Goal: Information Seeking & Learning: Check status

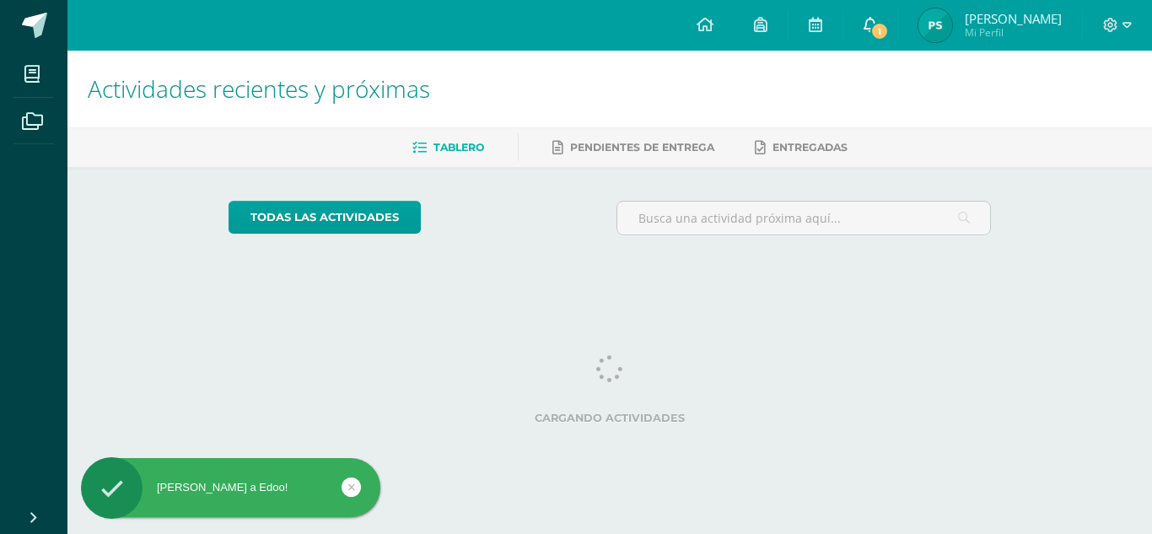
click at [898, 46] on link "1" at bounding box center [871, 25] width 54 height 51
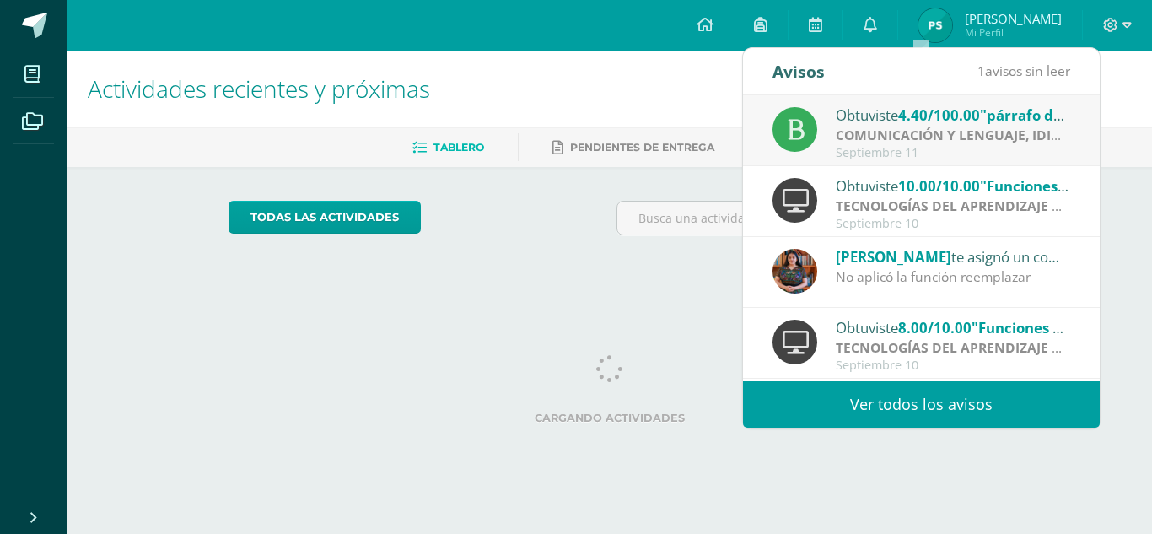
click at [878, 260] on span "[PERSON_NAME]" at bounding box center [894, 256] width 116 height 19
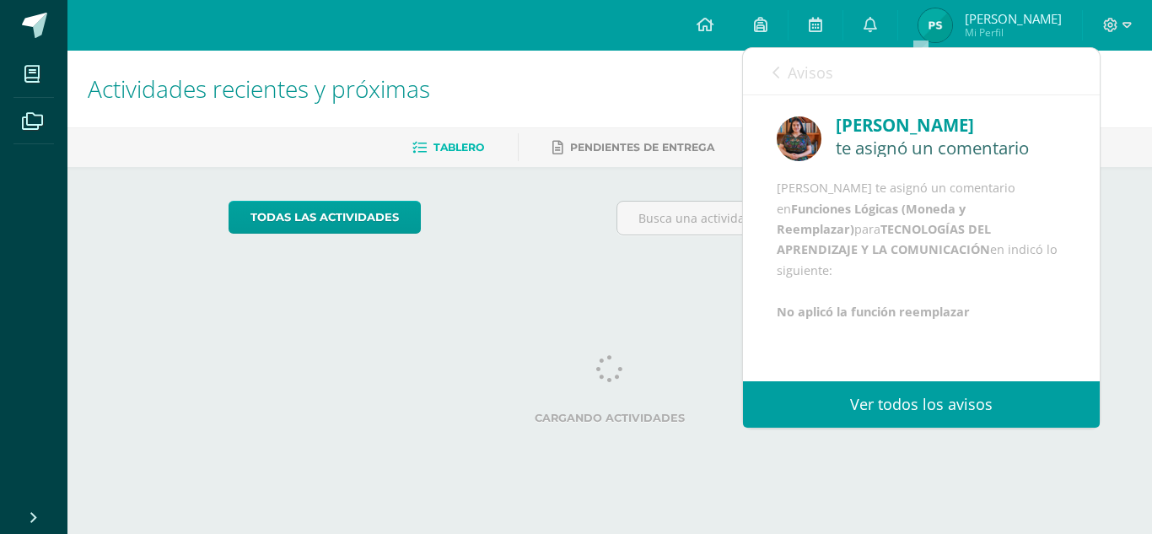
click at [776, 71] on icon at bounding box center [776, 72] width 7 height 13
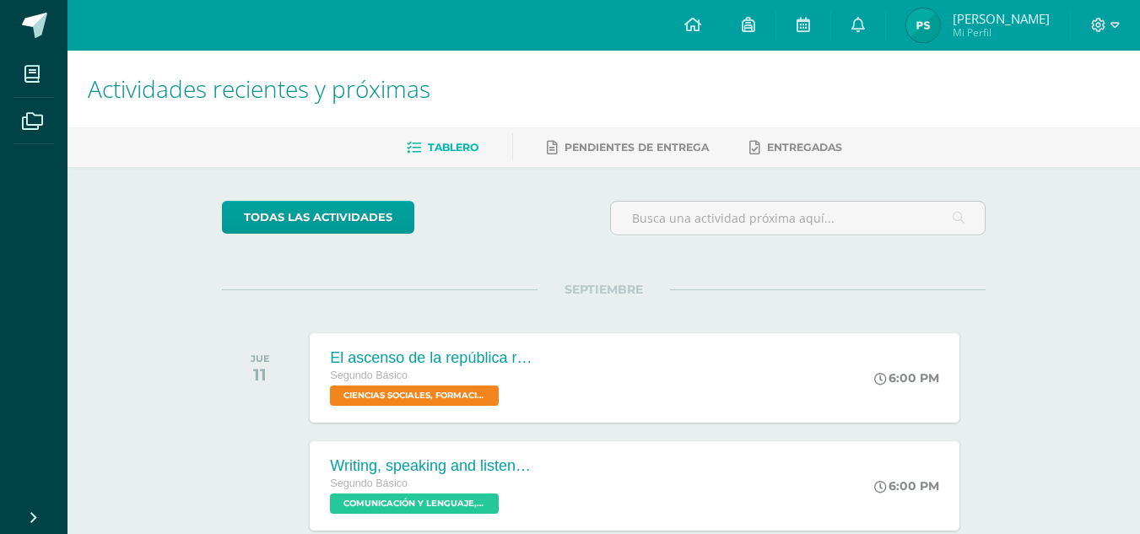
click at [341, 94] on span "Actividades recientes y próximas" at bounding box center [259, 89] width 342 height 32
click at [865, 27] on icon at bounding box center [857, 24] width 13 height 15
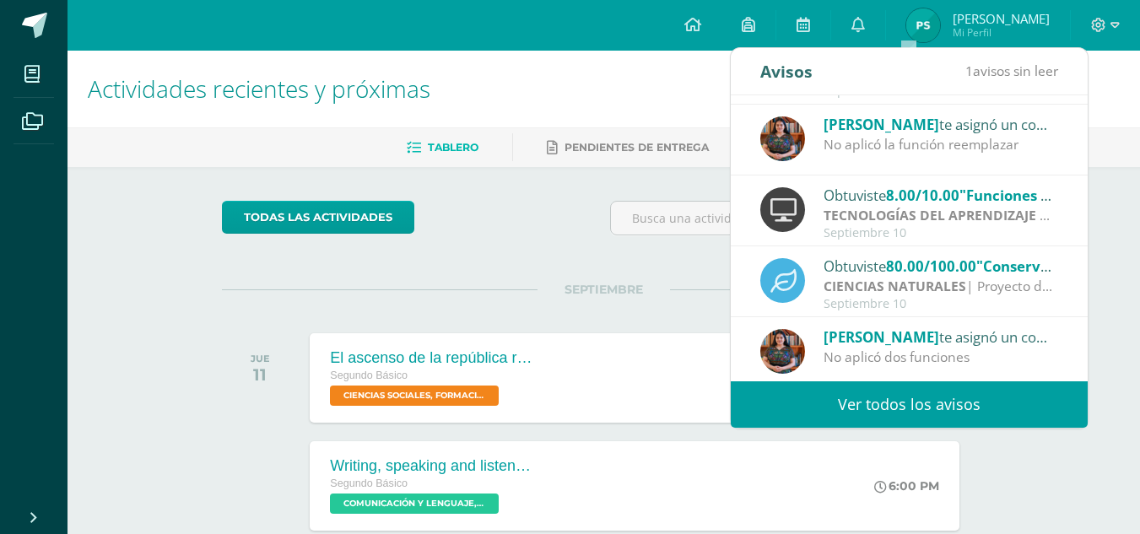
scroll to position [281, 0]
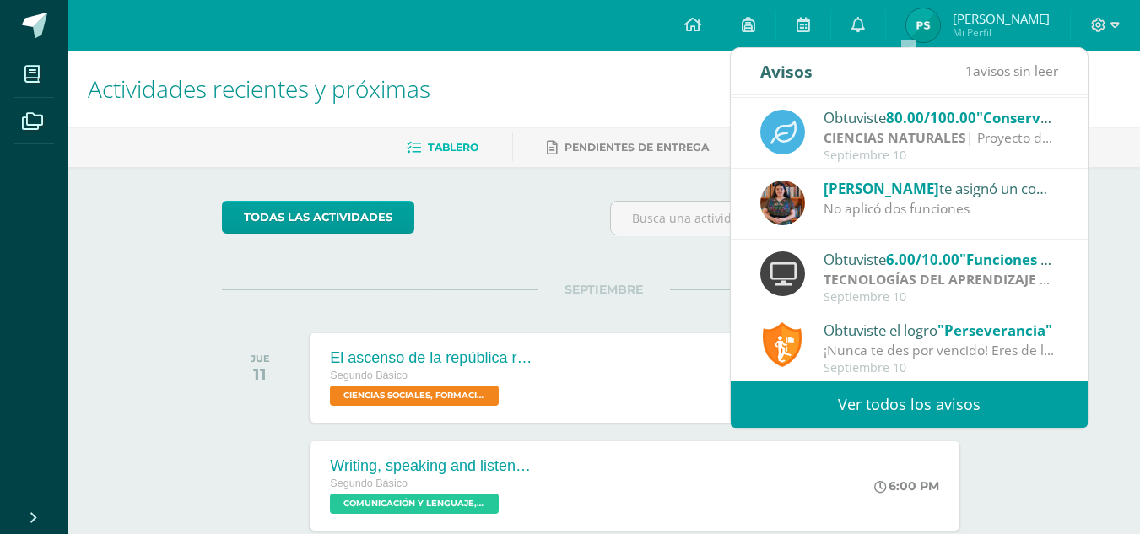
click at [889, 339] on div "Obtuviste el logro "Perseverancia"" at bounding box center [940, 330] width 235 height 22
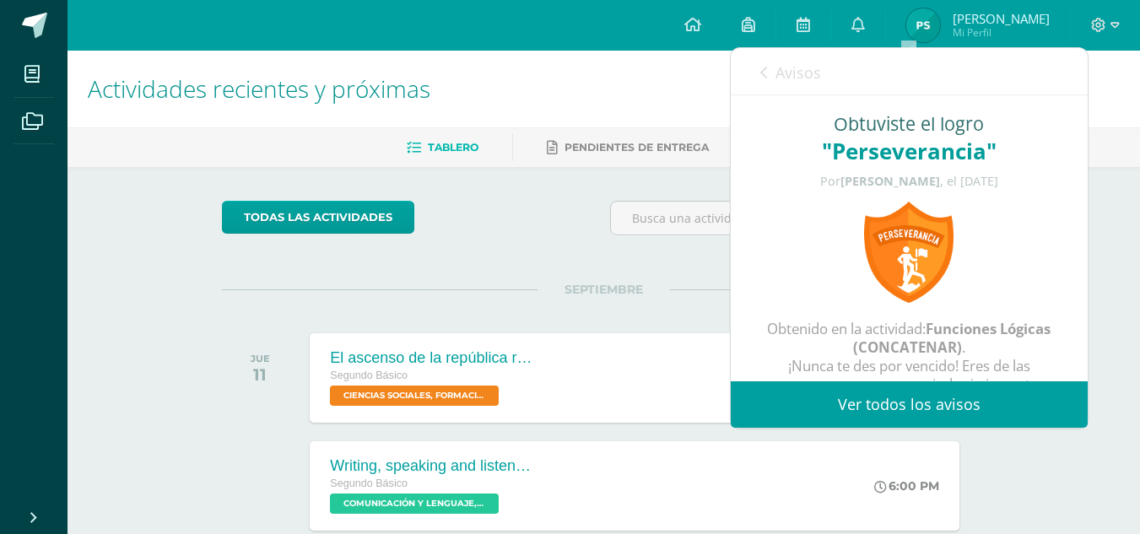
click at [852, 335] on div "Obtenido en la actividad: Funciones Lógicas (CONCATENAR) . ¡Nunca te des por ve…" at bounding box center [908, 366] width 289 height 92
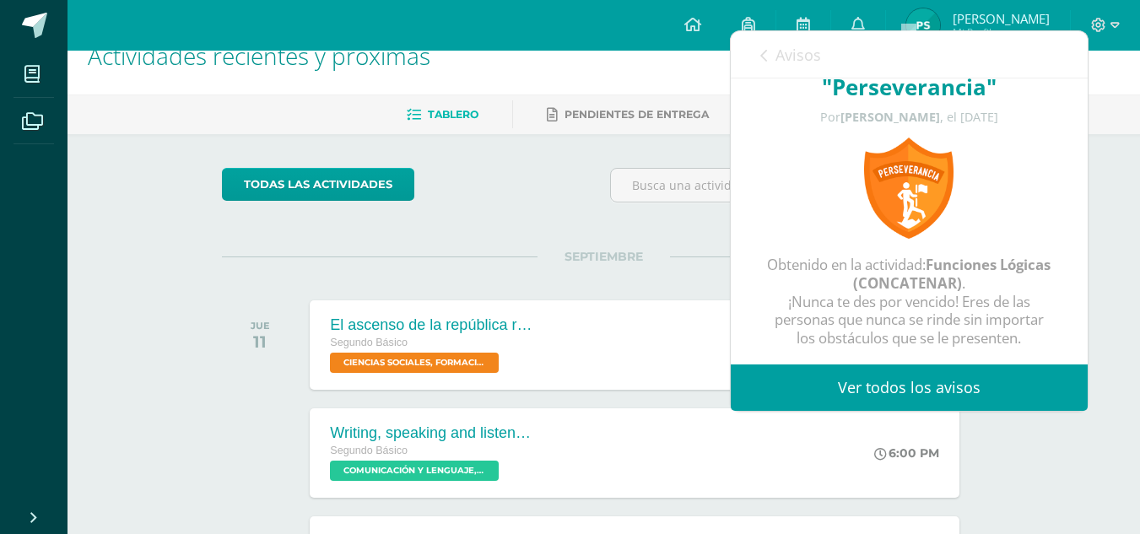
scroll to position [34, 0]
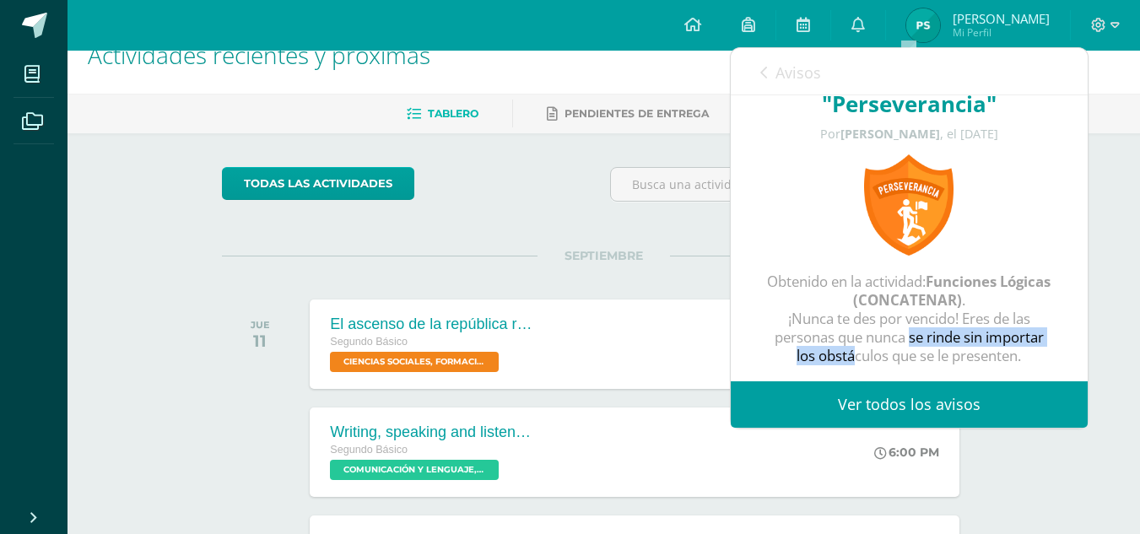
drag, startPoint x: 836, startPoint y: 347, endPoint x: 769, endPoint y: 357, distance: 67.4
click at [769, 357] on div "Obtenido en la actividad: Funciones Lógicas (CONCATENAR) . ¡Nunca te des por ve…" at bounding box center [908, 318] width 289 height 92
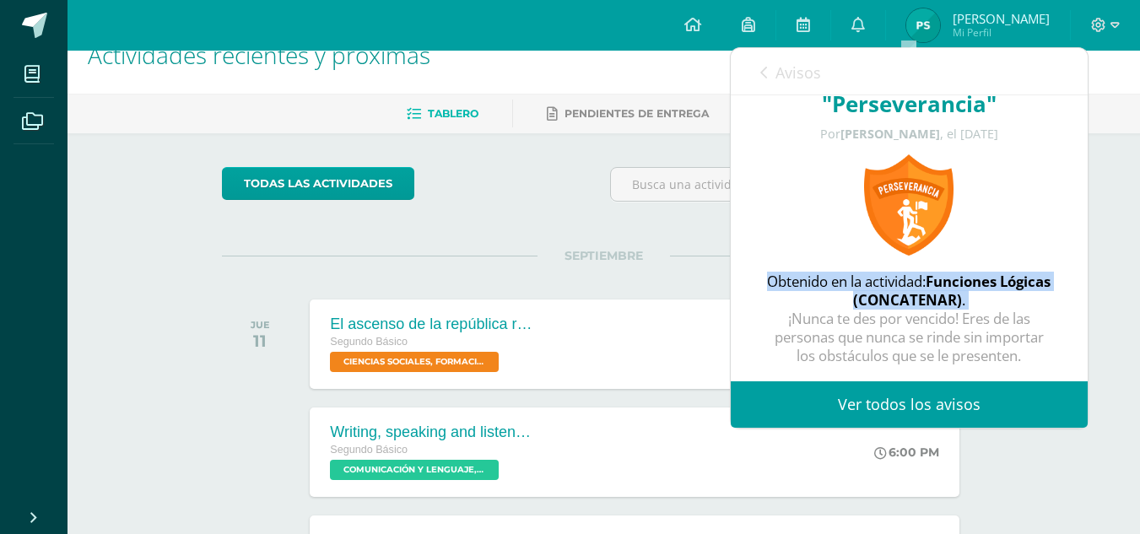
drag, startPoint x: 772, startPoint y: 320, endPoint x: 824, endPoint y: 140, distance: 187.1
click at [824, 140] on div "Obtuviste el logro "Perseverancia" Por Alexandra Bulux , el 10/09/2025 Obtenido…" at bounding box center [909, 214] width 357 height 333
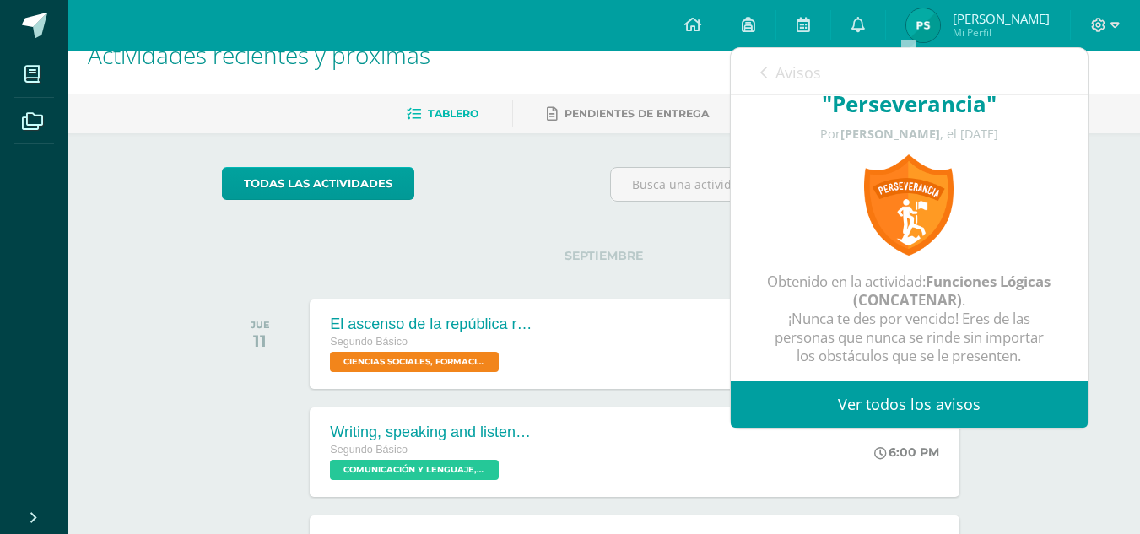
click at [764, 73] on icon at bounding box center [763, 72] width 7 height 13
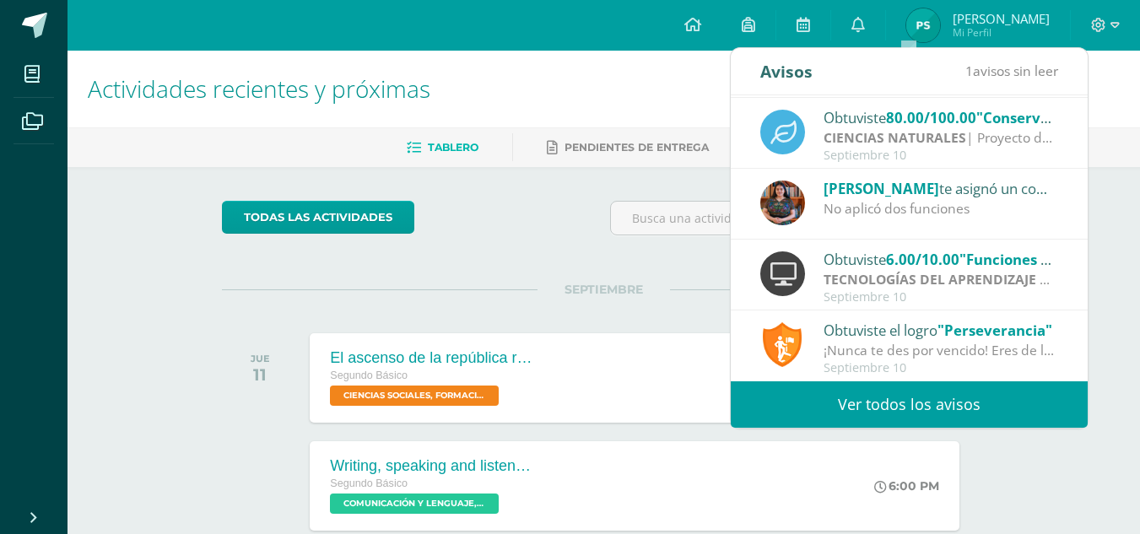
scroll to position [0, 0]
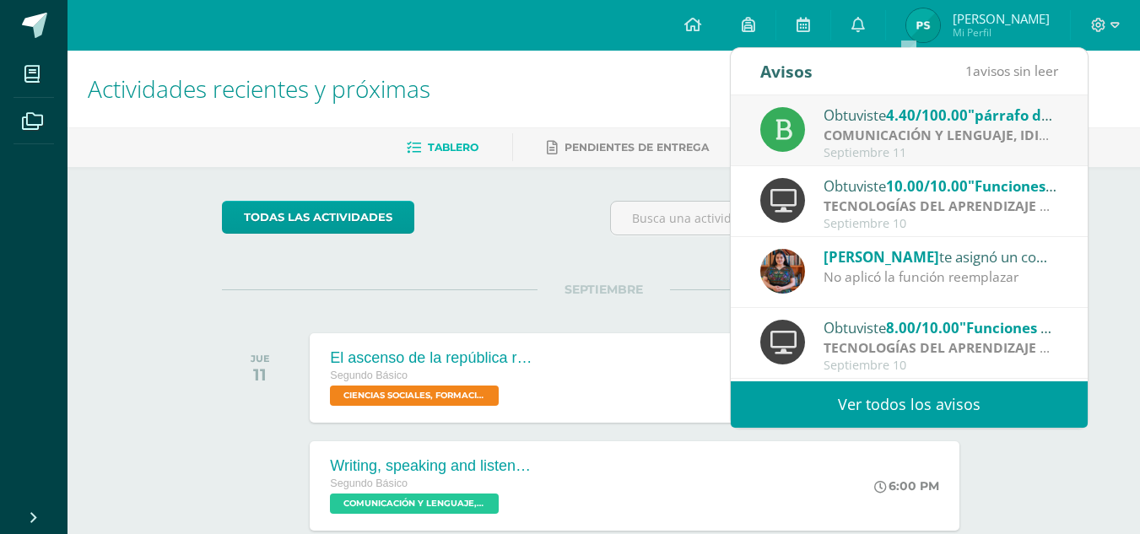
click at [919, 111] on span "4.40/100.00" at bounding box center [927, 114] width 82 height 19
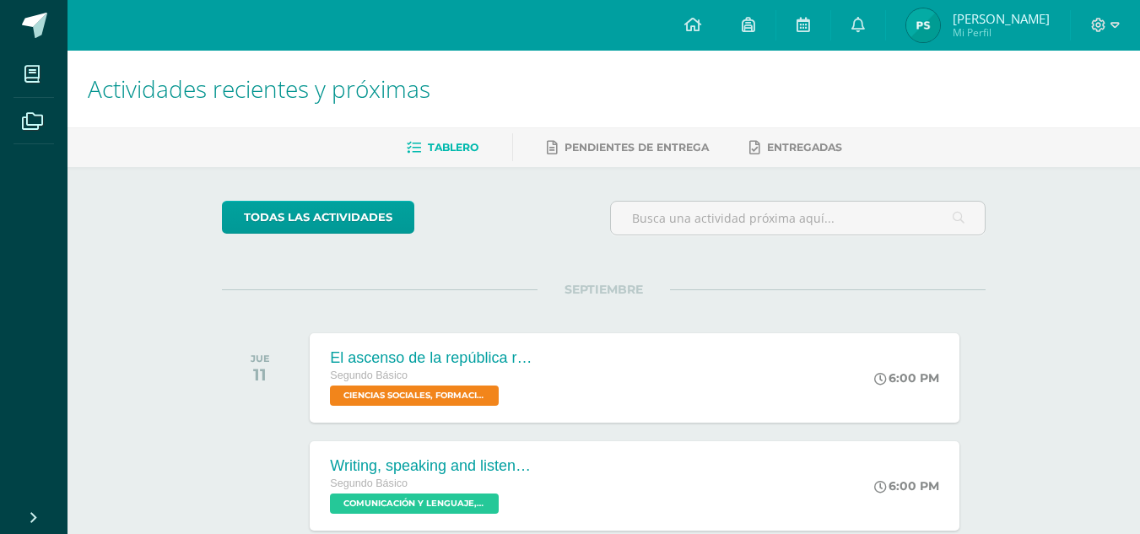
click at [940, 29] on img at bounding box center [923, 25] width 34 height 34
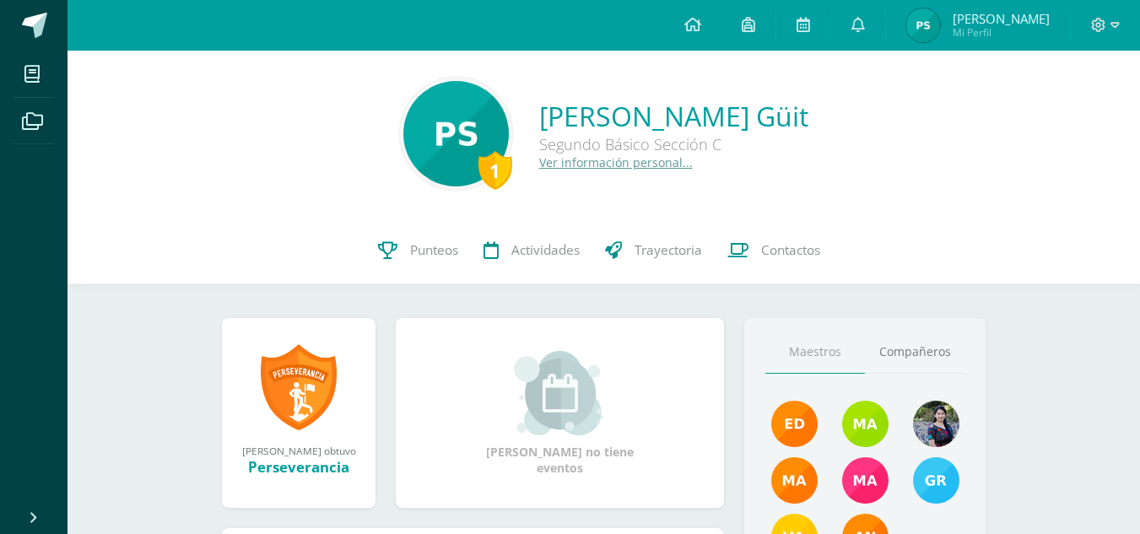
click at [444, 232] on link "Punteos" at bounding box center [417, 250] width 105 height 67
click at [394, 252] on icon at bounding box center [387, 250] width 19 height 18
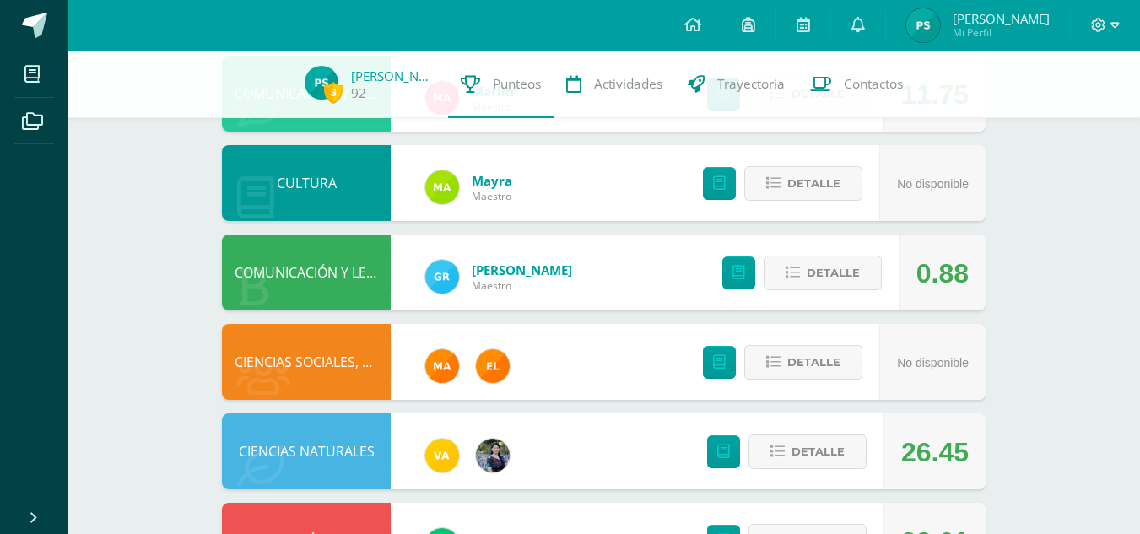
scroll to position [569, 0]
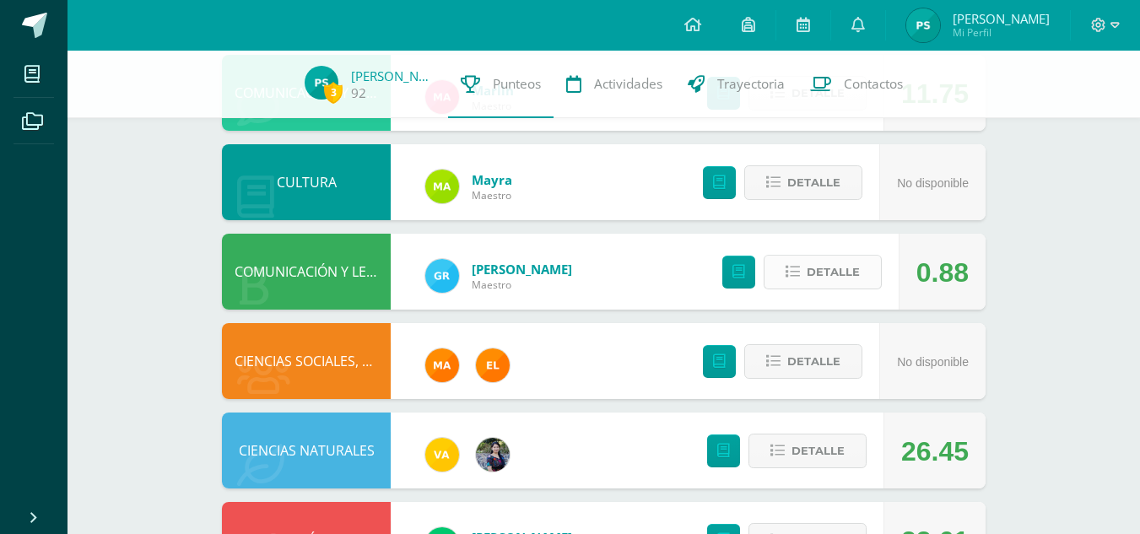
click at [843, 259] on span "Detalle" at bounding box center [832, 271] width 53 height 31
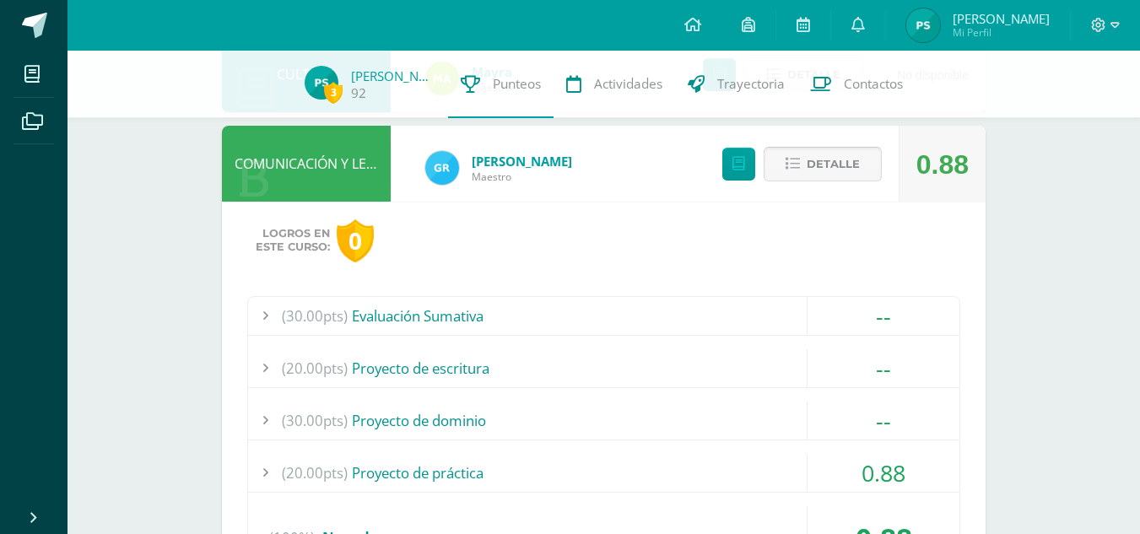
scroll to position [832, 0]
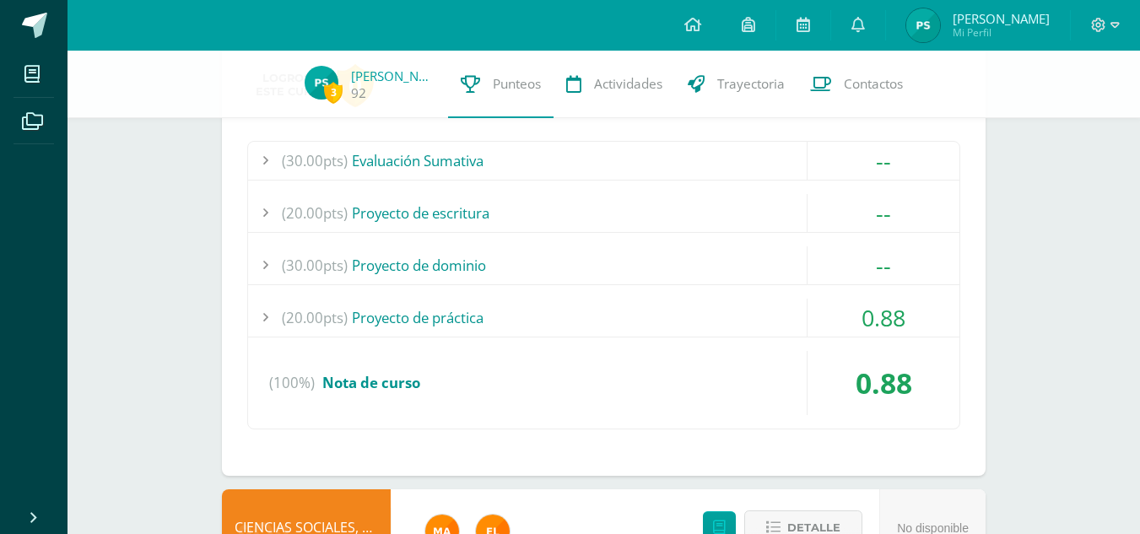
click at [851, 311] on div "0.88" at bounding box center [883, 318] width 152 height 38
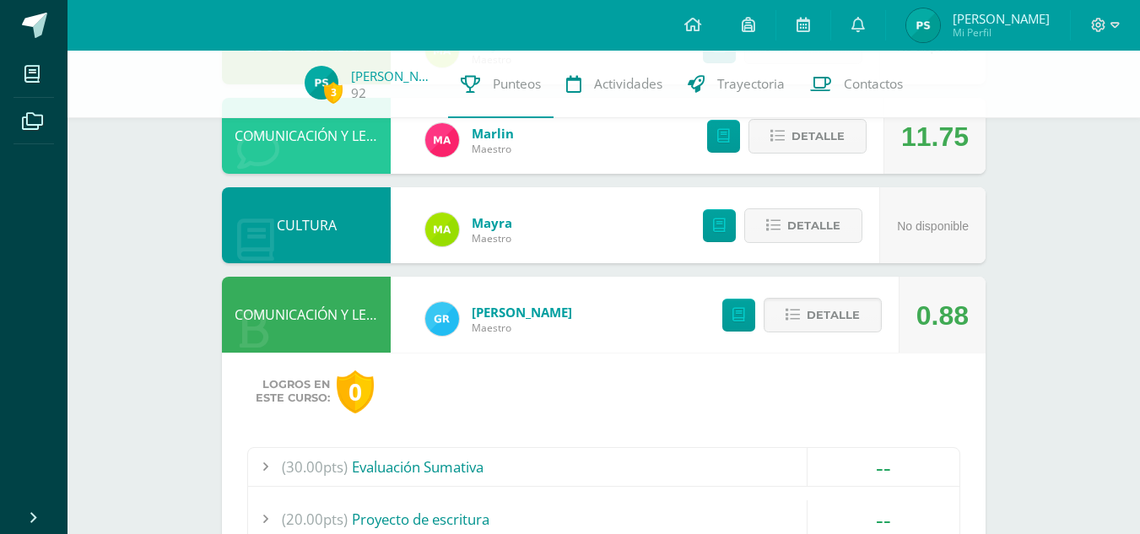
scroll to position [525, 0]
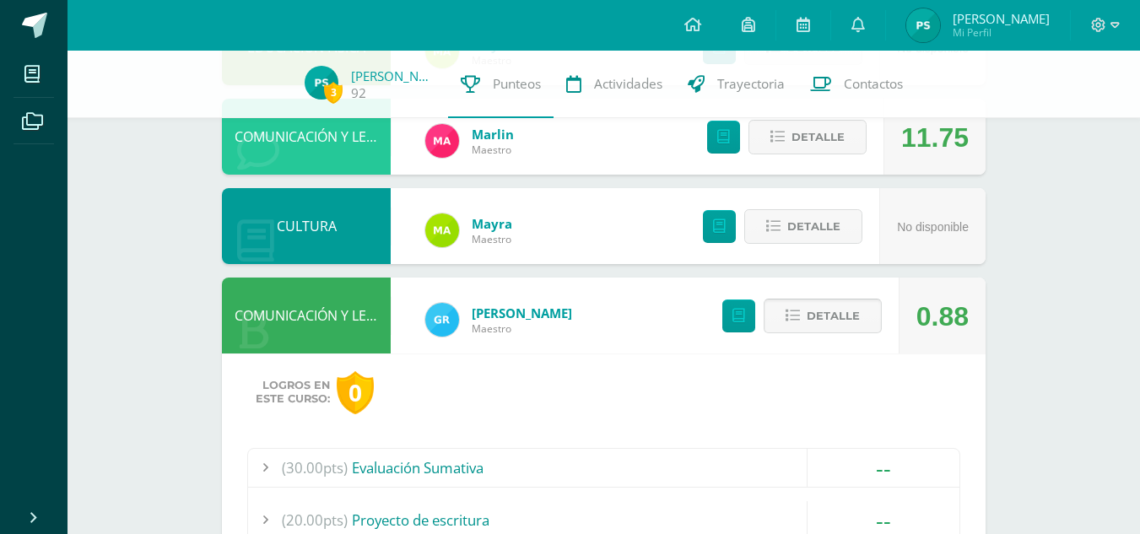
click at [830, 303] on span "Detalle" at bounding box center [832, 315] width 53 height 31
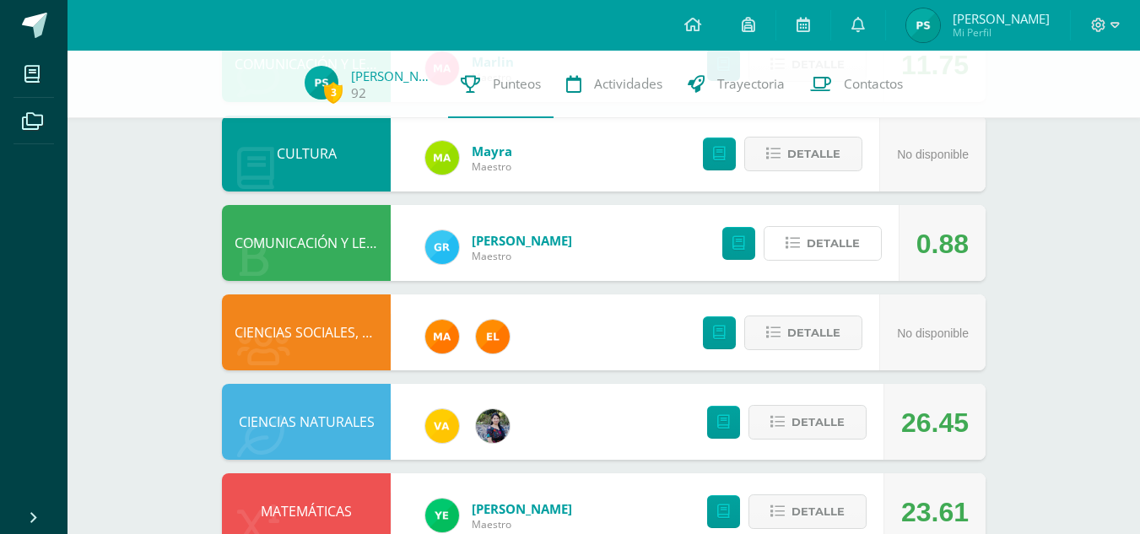
scroll to position [612, 0]
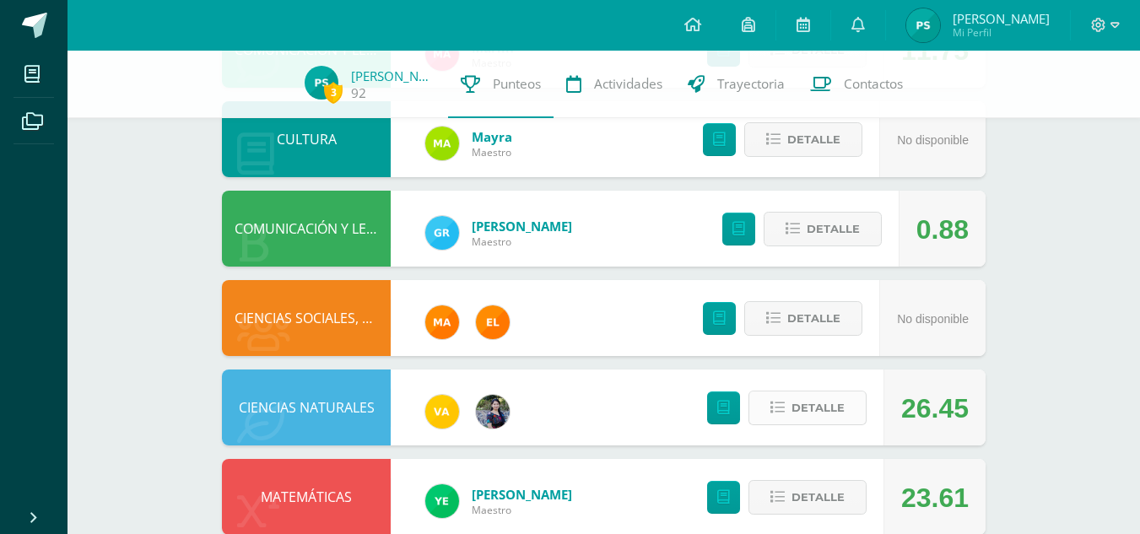
click at [808, 404] on span "Detalle" at bounding box center [817, 407] width 53 height 31
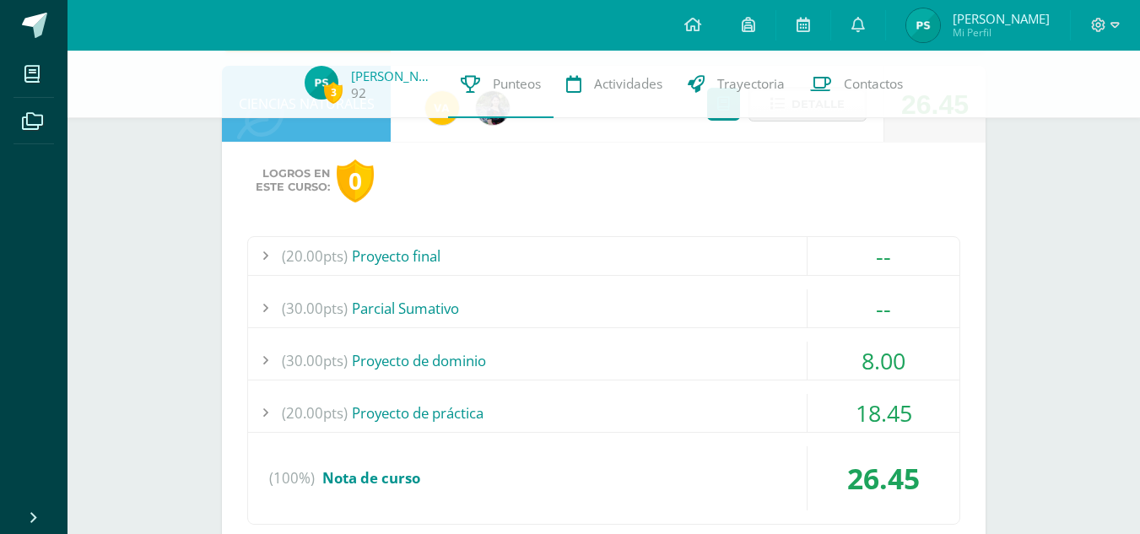
scroll to position [926, 0]
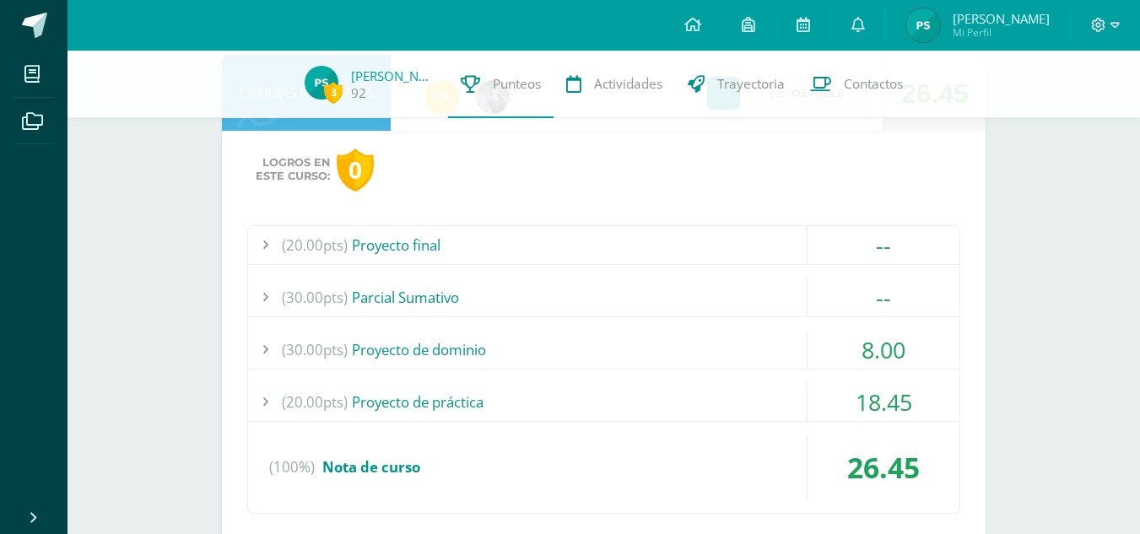
click at [925, 336] on div "8.00" at bounding box center [883, 350] width 152 height 38
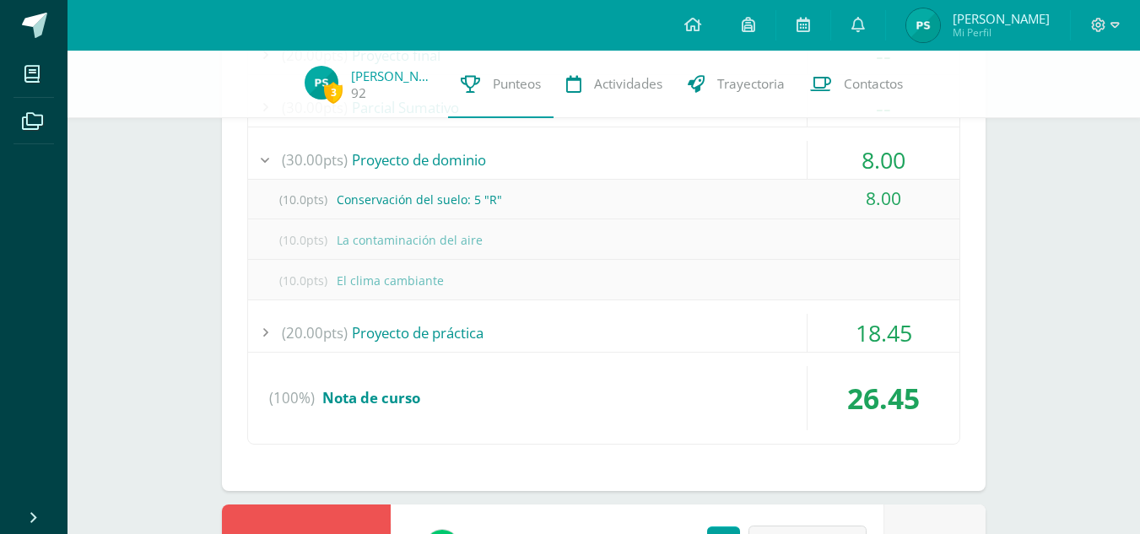
scroll to position [1118, 0]
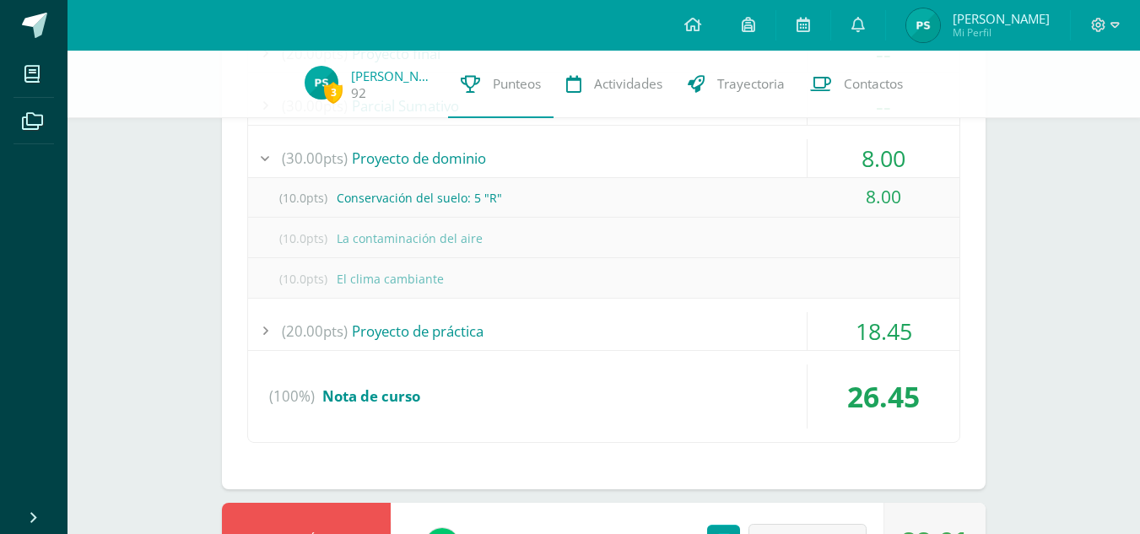
click at [861, 322] on div "18.45" at bounding box center [883, 331] width 152 height 38
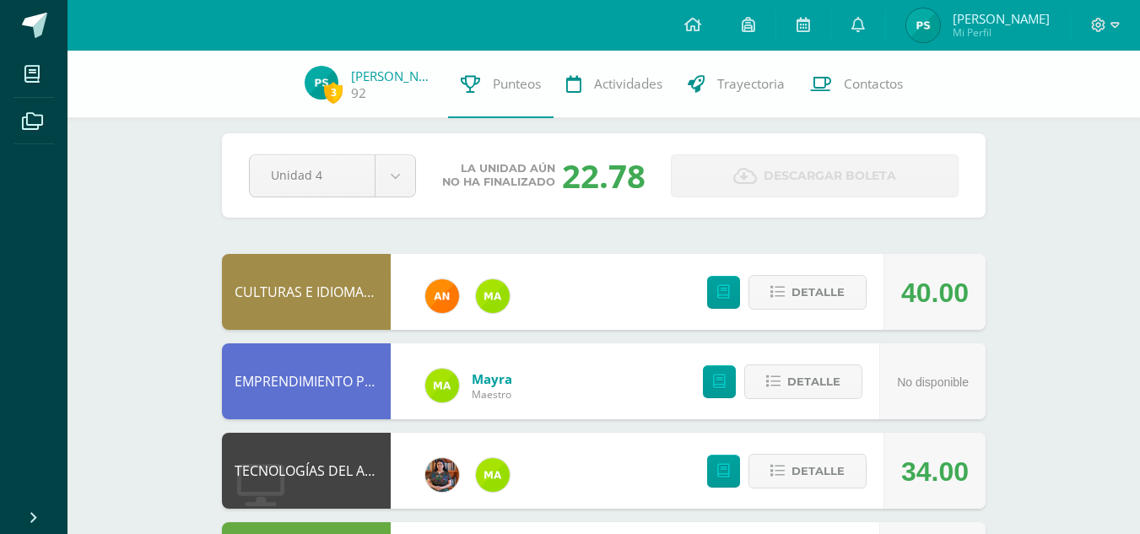
scroll to position [11, 0]
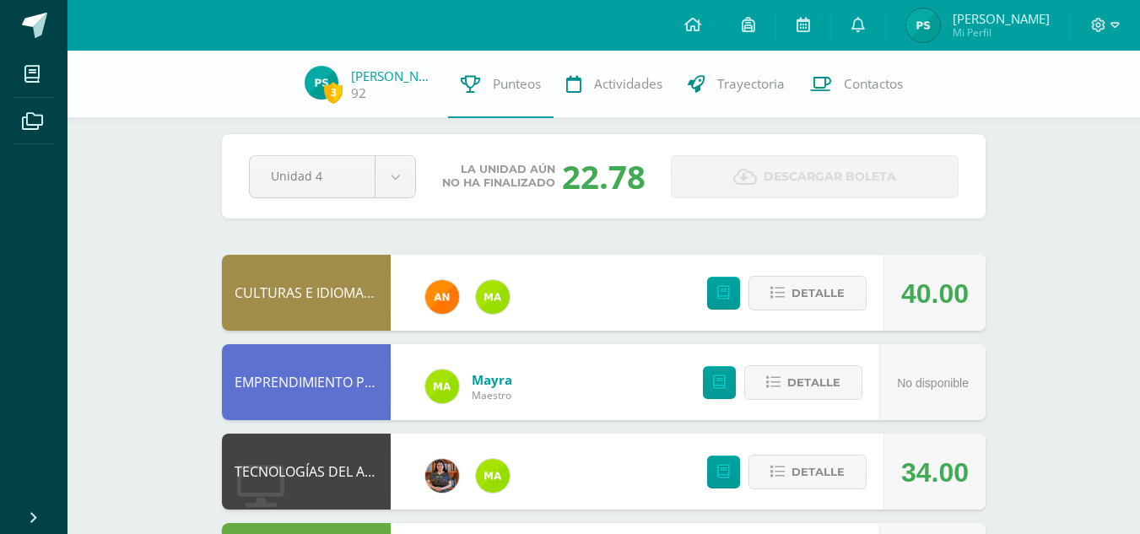
click at [676, 161] on link "Descargar boleta" at bounding box center [815, 176] width 288 height 43
click at [1111, 25] on icon at bounding box center [1114, 25] width 9 height 15
click at [1064, 111] on span "Cerrar sesión" at bounding box center [1061, 114] width 76 height 16
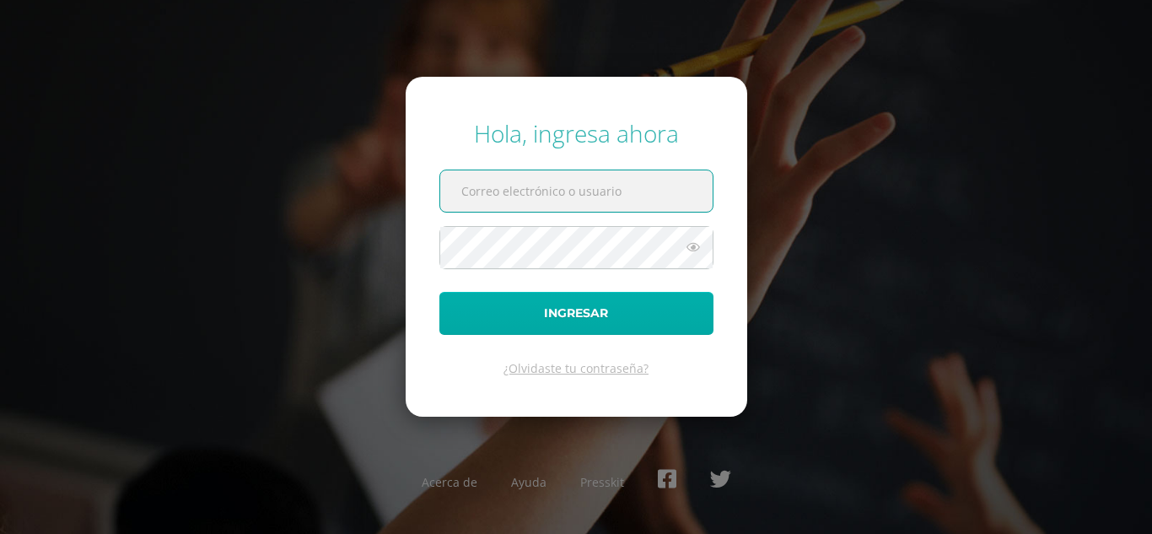
type input "petronasamines2023@maiagt.org"
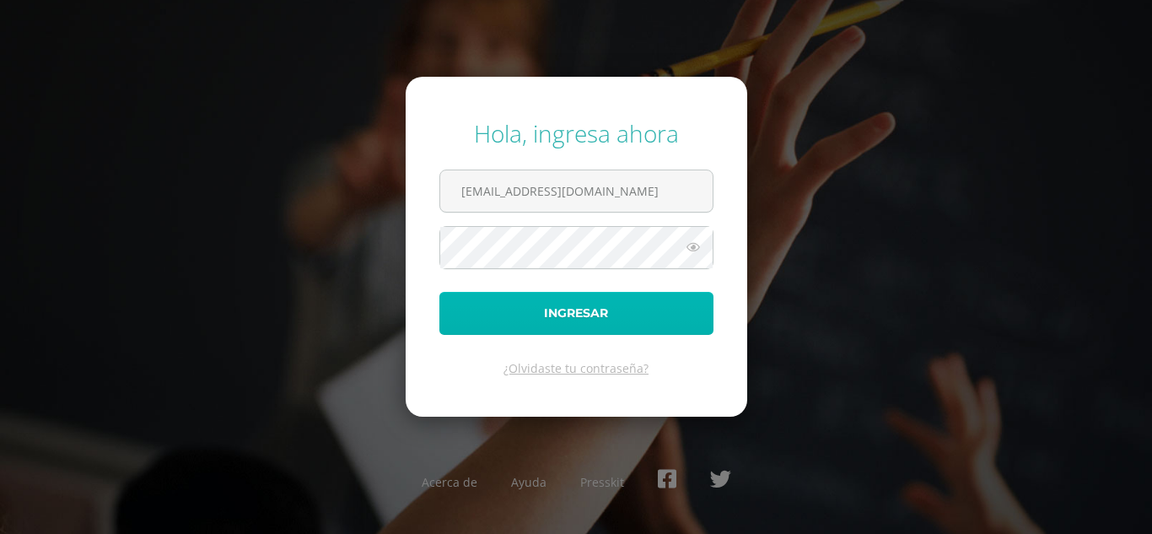
click at [510, 308] on button "Ingresar" at bounding box center [576, 313] width 274 height 43
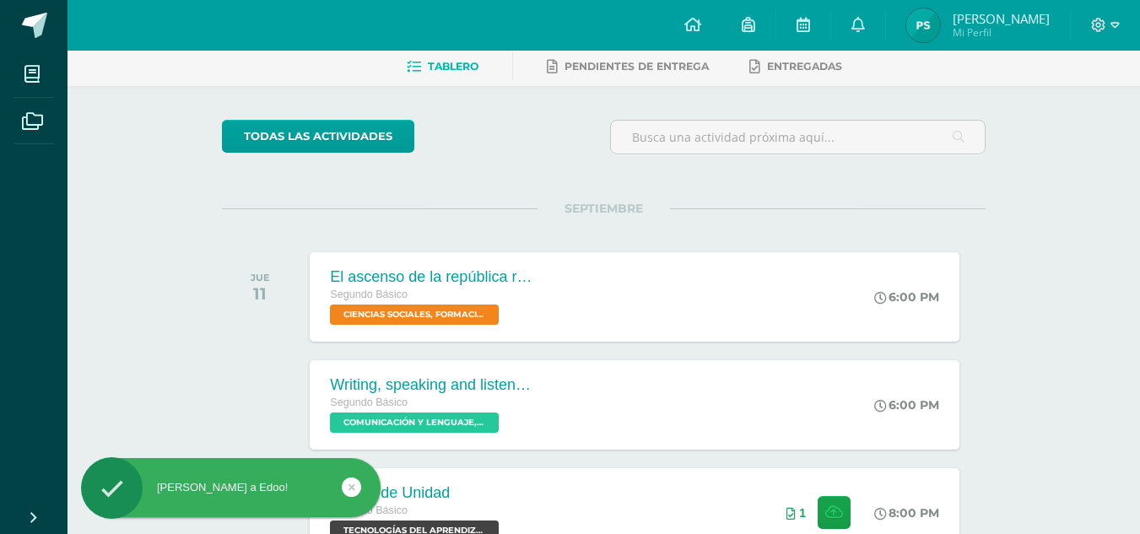
scroll to position [60, 0]
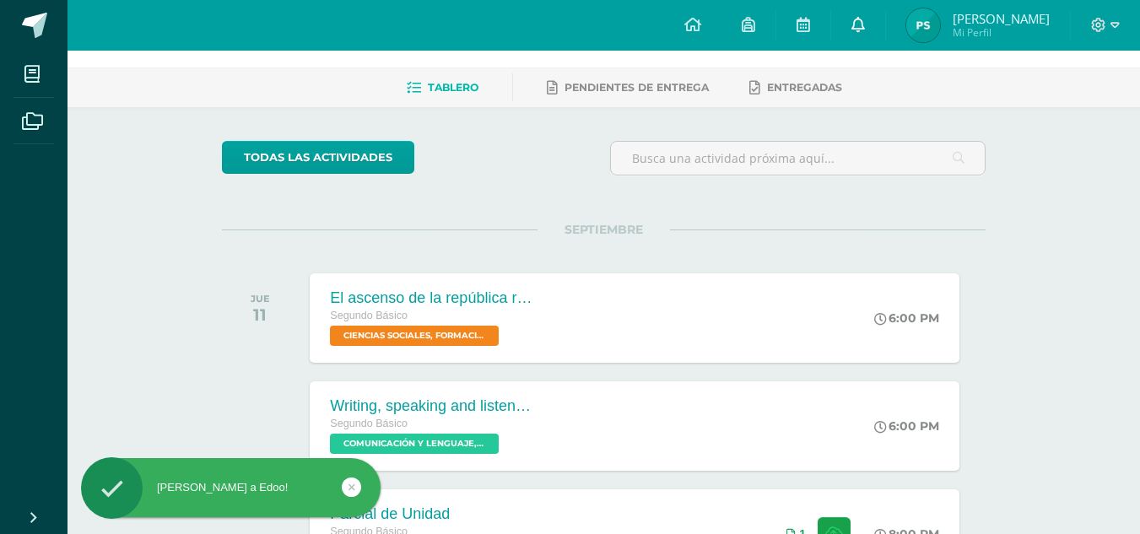
click at [885, 40] on link at bounding box center [858, 25] width 54 height 51
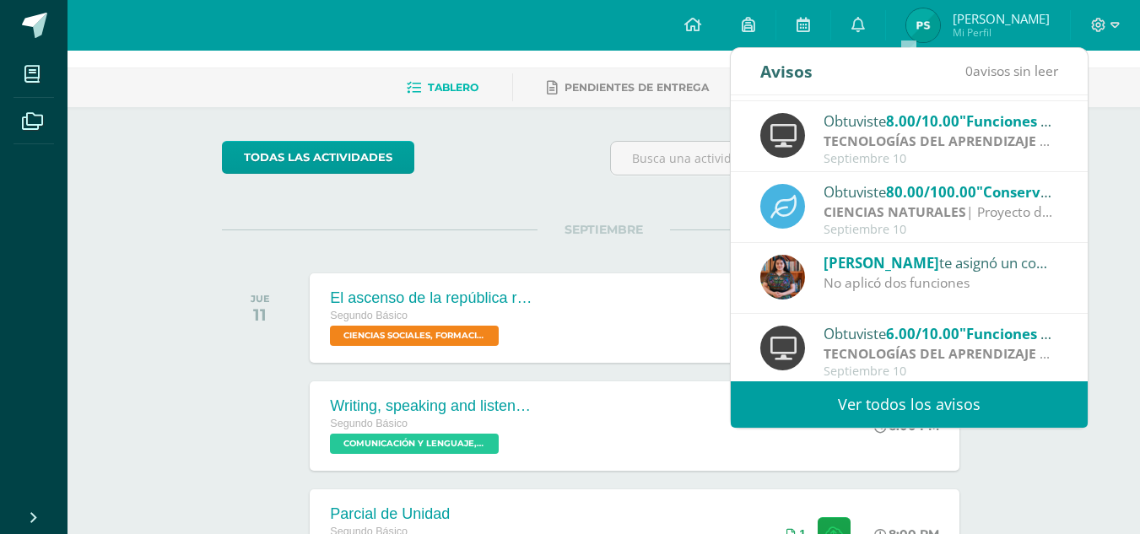
scroll to position [281, 0]
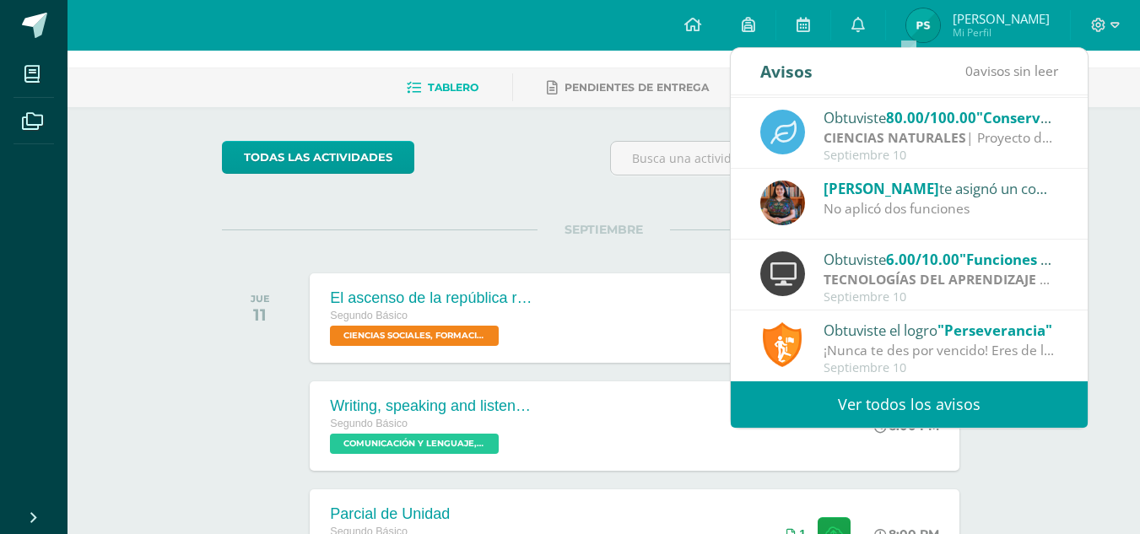
click at [807, 342] on div "Obtuviste el logro "Perseverancia" ¡Nunca te des por vencido! Eres de las perso…" at bounding box center [909, 347] width 298 height 56
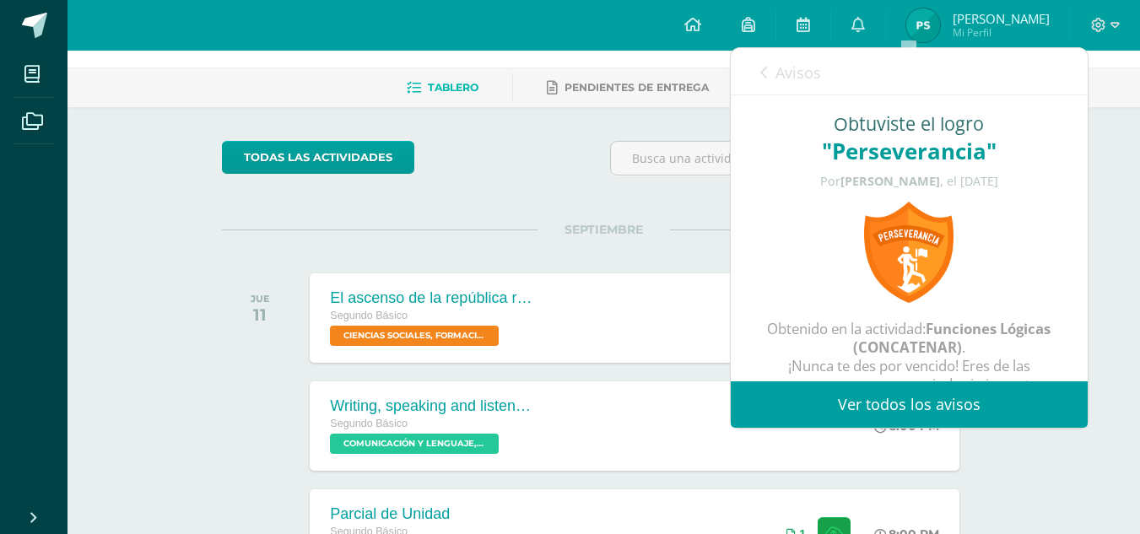
scroll to position [47, 0]
